Goal: Find specific page/section: Find specific page/section

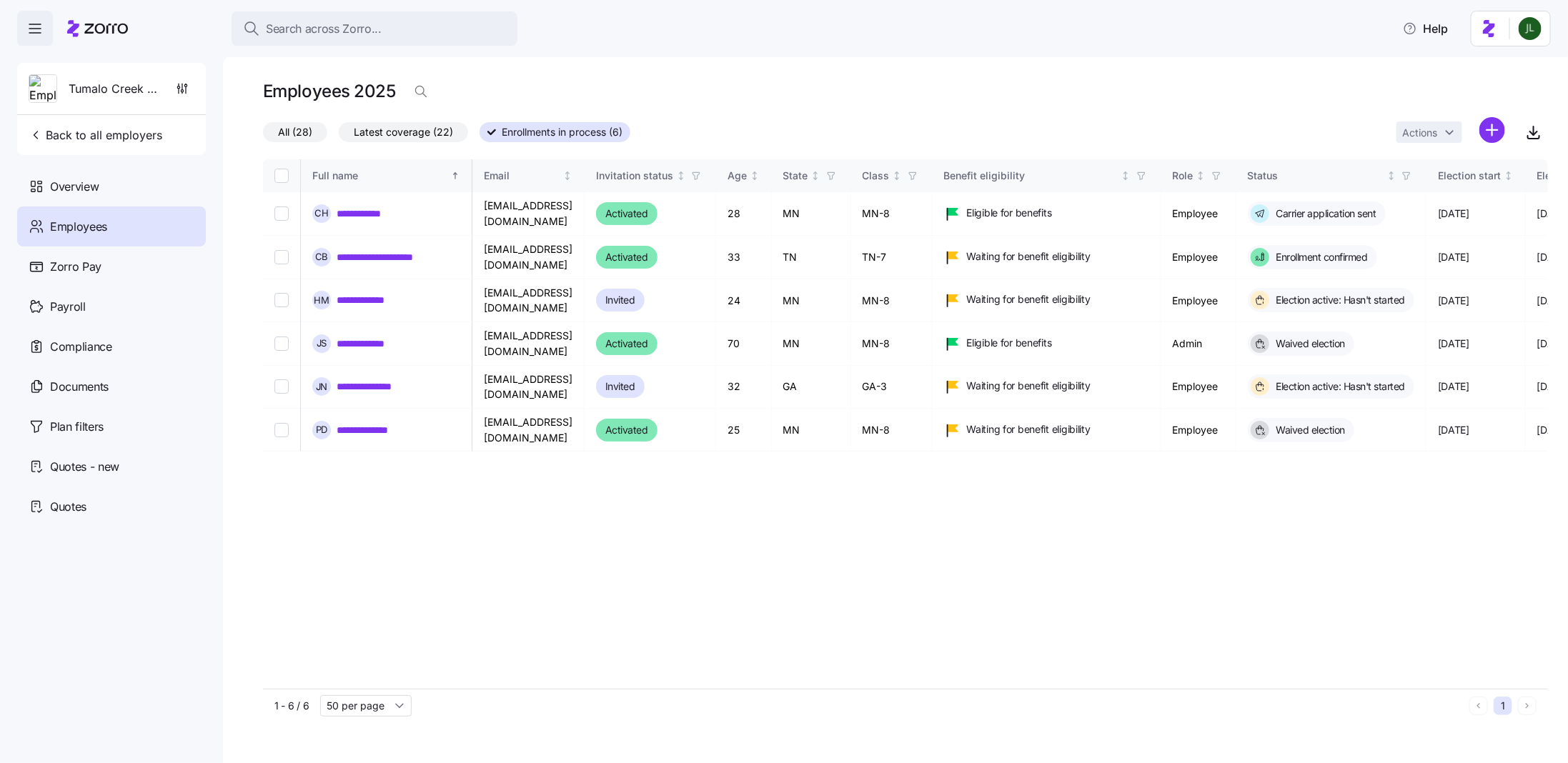
click at [427, 18] on button "Search across Zorro..." at bounding box center [374, 28] width 286 height 34
click at [388, 27] on div "Search across Zorro..." at bounding box center [374, 28] width 263 height 18
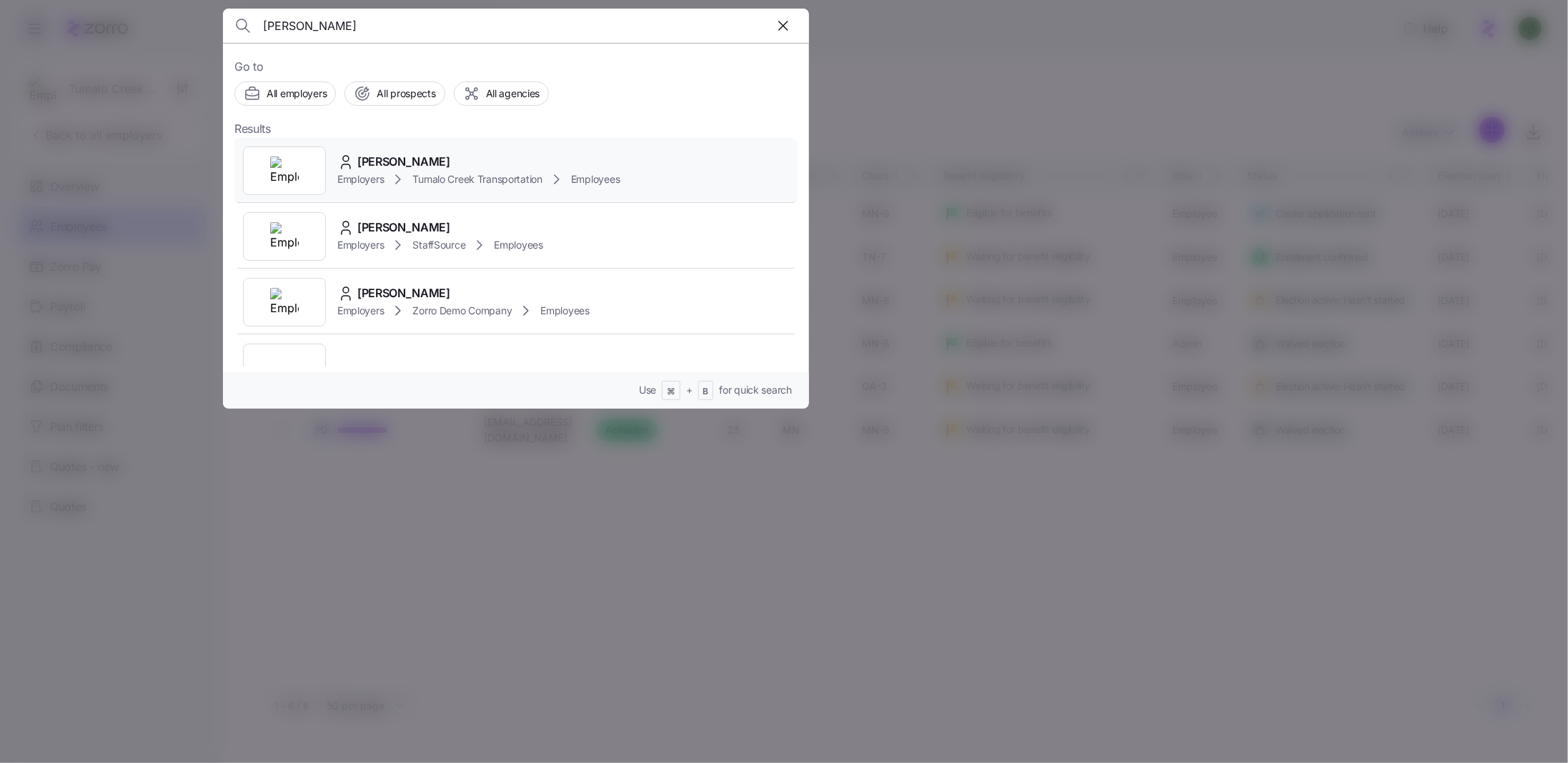
type input "[PERSON_NAME]"
click at [464, 192] on div "Hannah Menzia Employers Tumalo Creek Transportation Employees" at bounding box center [516, 171] width 563 height 66
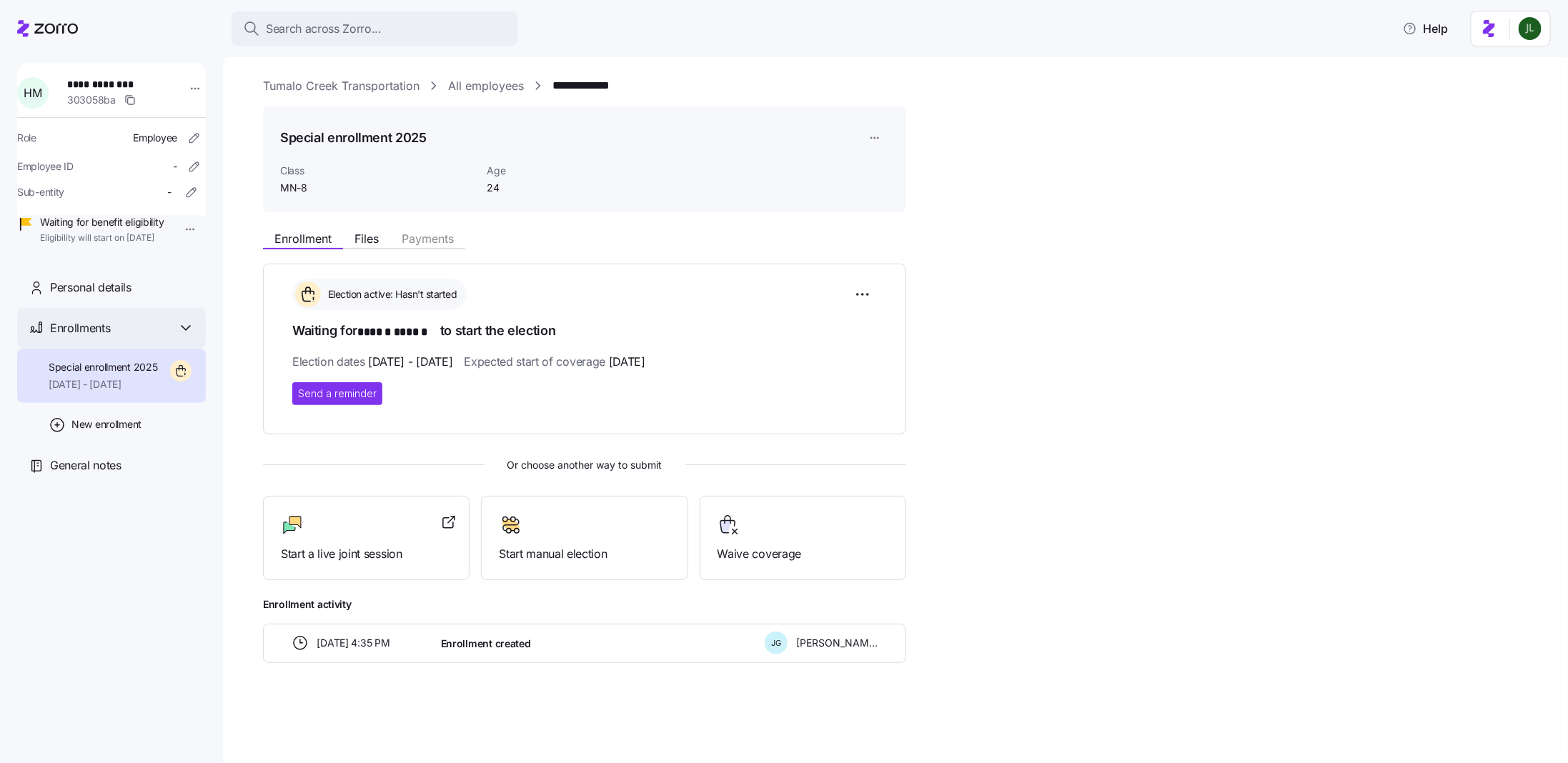
click at [157, 338] on div "Enrollments" at bounding box center [121, 328] width 144 height 18
click at [134, 308] on div "Personal details" at bounding box center [111, 287] width 189 height 40
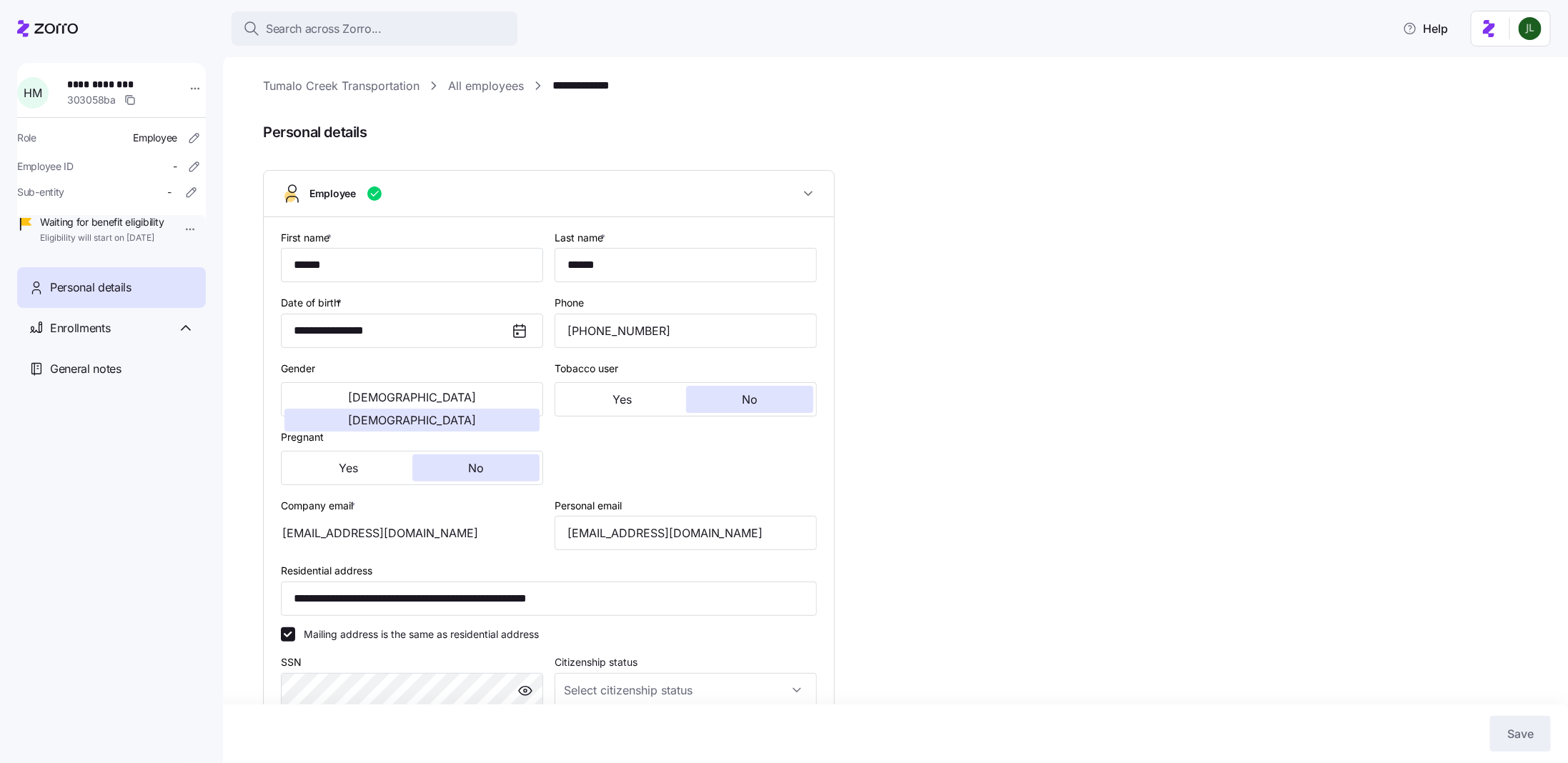
click at [66, 24] on icon at bounding box center [56, 28] width 44 height 10
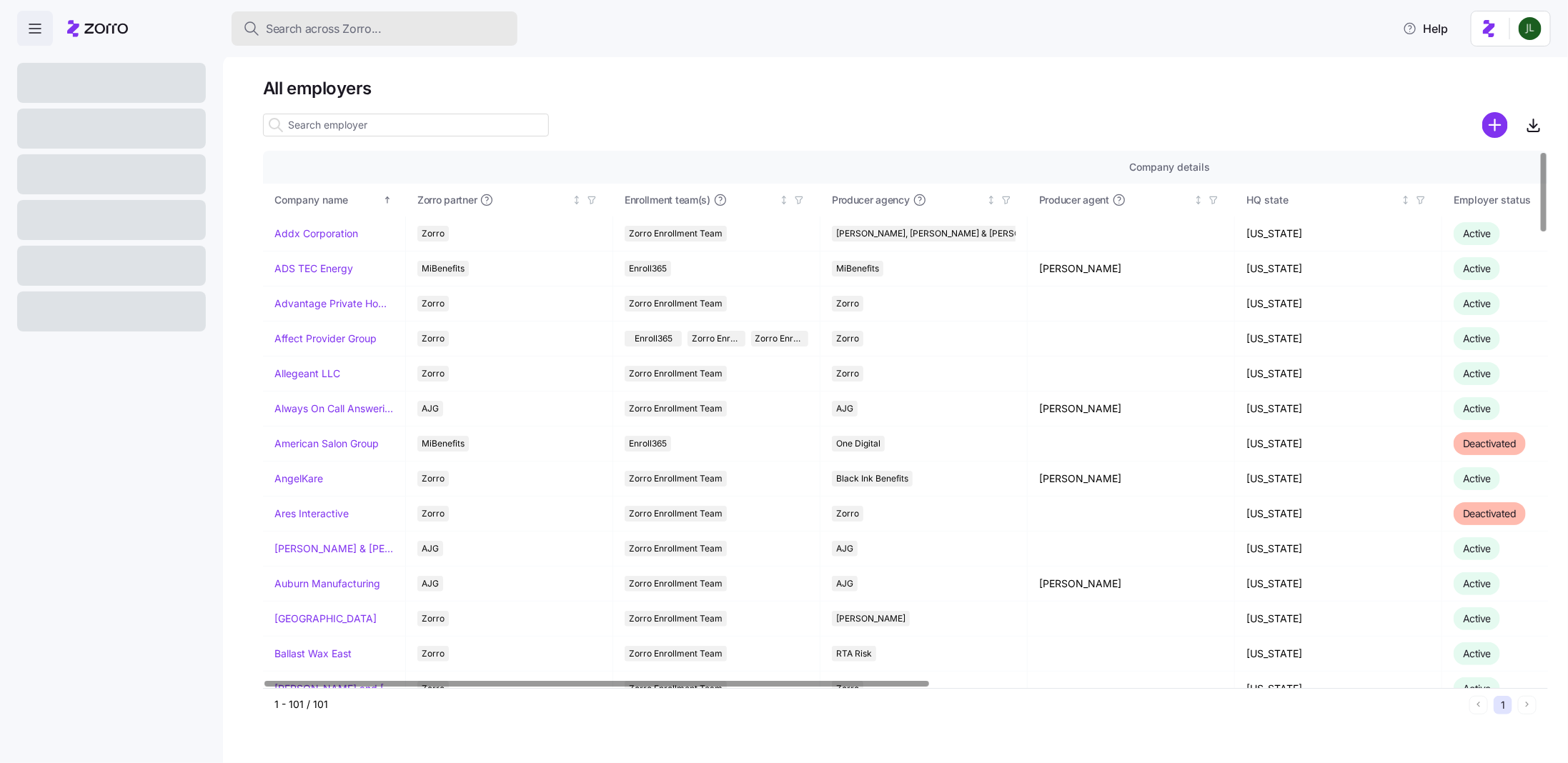
click at [327, 27] on span "Search across Zorro..." at bounding box center [324, 28] width 116 height 18
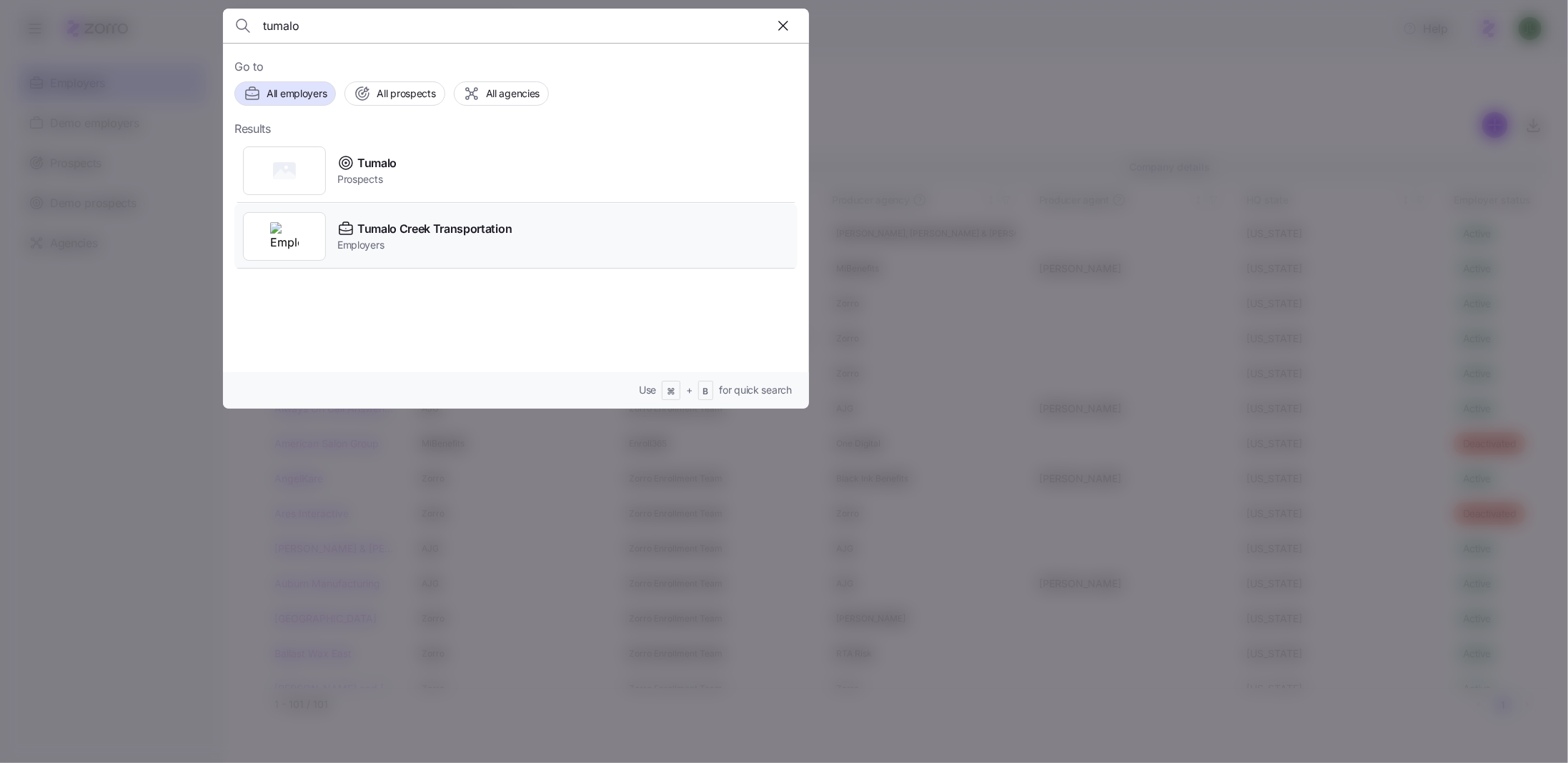
type input "tumalo"
click at [406, 224] on span "Tumalo Creek Transportation" at bounding box center [435, 228] width 154 height 18
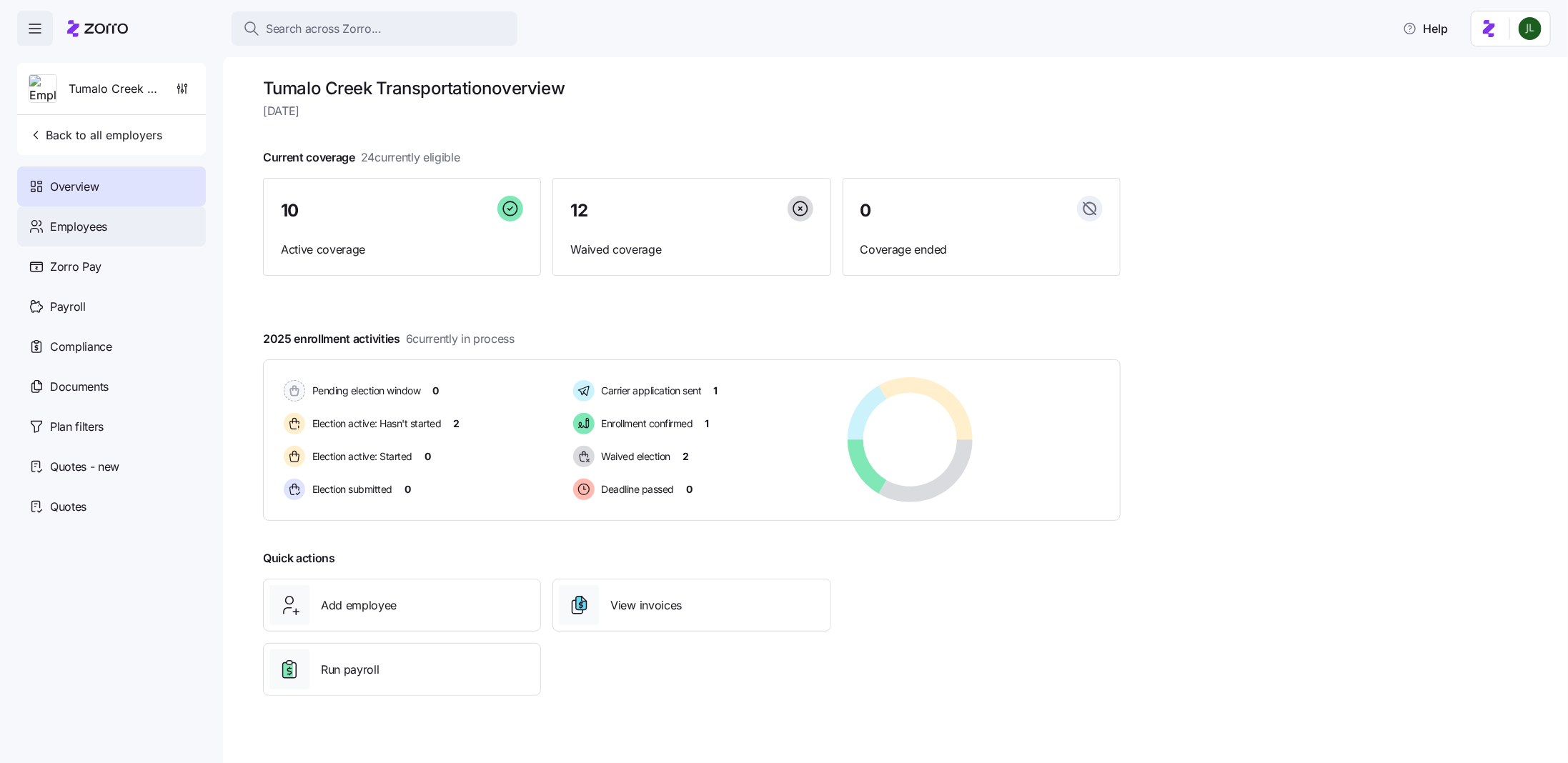
click at [107, 231] on div "Employees" at bounding box center [111, 226] width 189 height 40
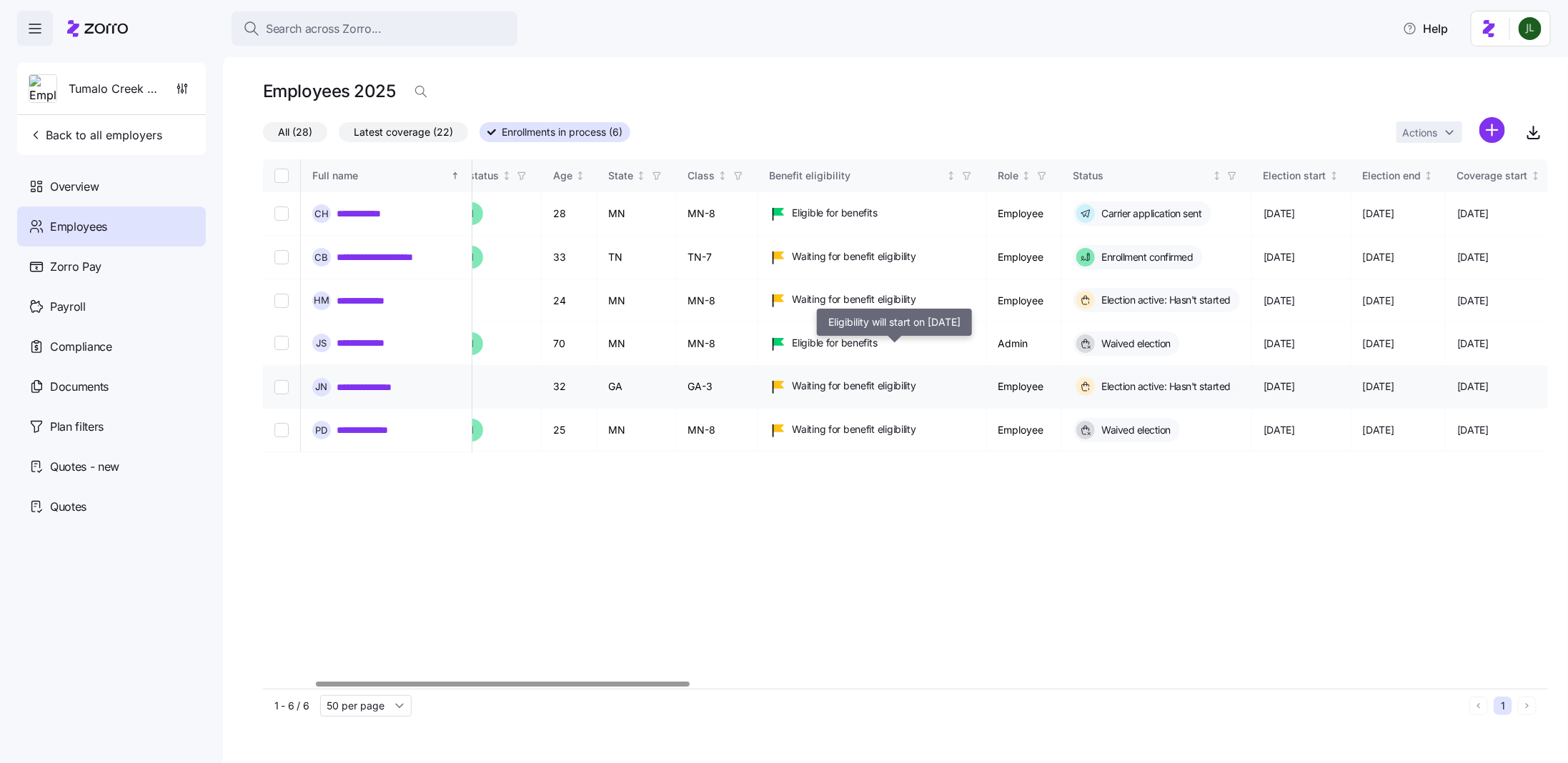
scroll to position [0, 176]
